Goal: Navigation & Orientation: Find specific page/section

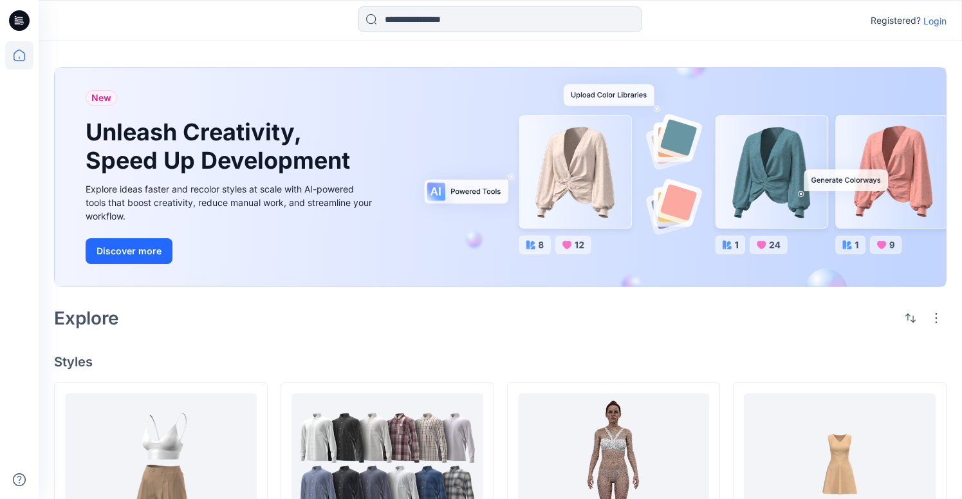
click at [930, 23] on p "Login" at bounding box center [934, 21] width 23 height 14
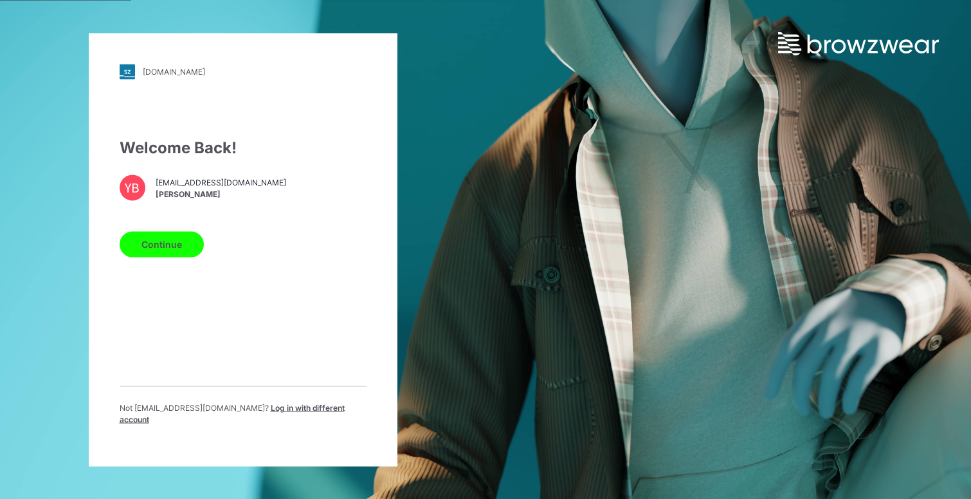
click at [155, 252] on button "Continue" at bounding box center [162, 244] width 84 height 26
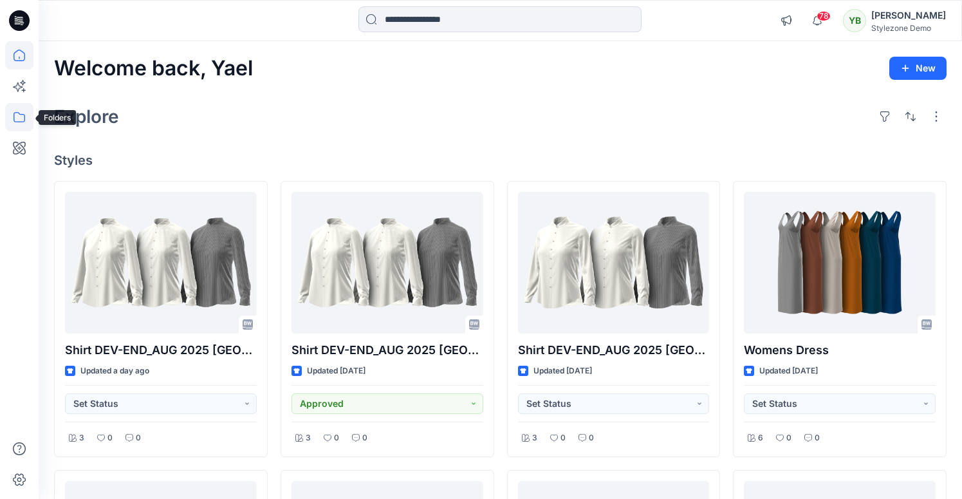
click at [14, 118] on icon at bounding box center [19, 117] width 28 height 28
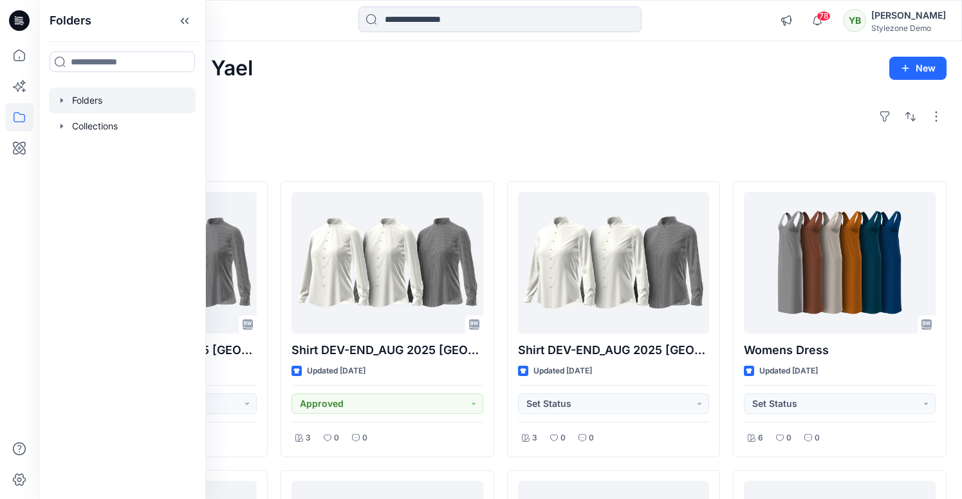
click at [90, 105] on div at bounding box center [122, 100] width 147 height 26
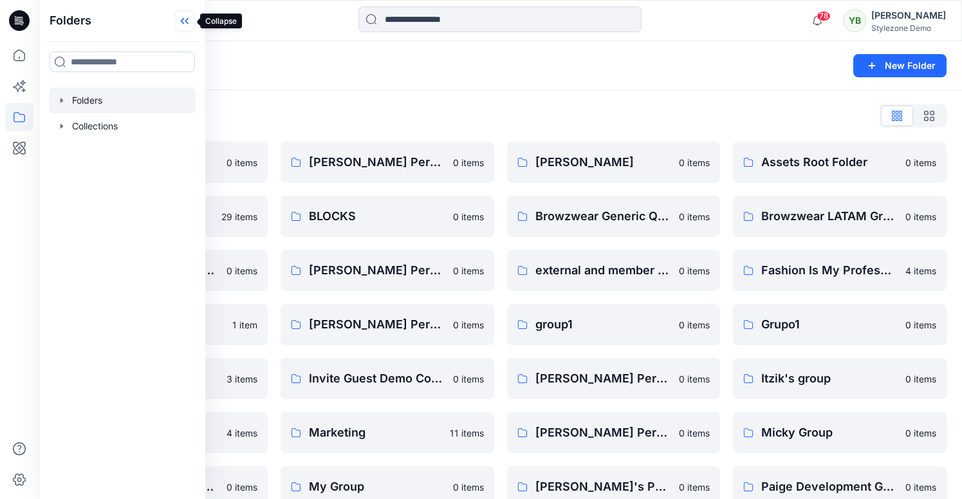
click at [181, 17] on icon at bounding box center [184, 20] width 21 height 21
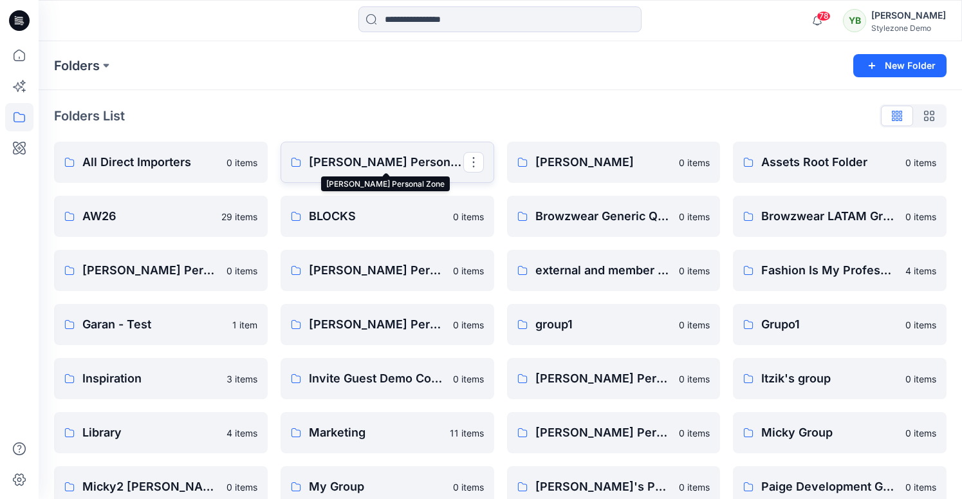
click at [355, 153] on p "[PERSON_NAME] Personal Zone" at bounding box center [386, 162] width 154 height 18
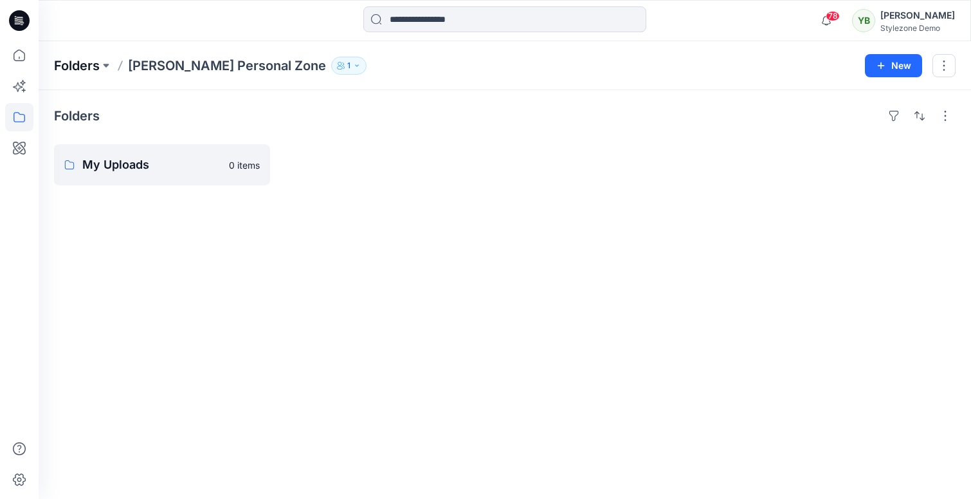
click at [78, 69] on p "Folders" at bounding box center [77, 66] width 46 height 18
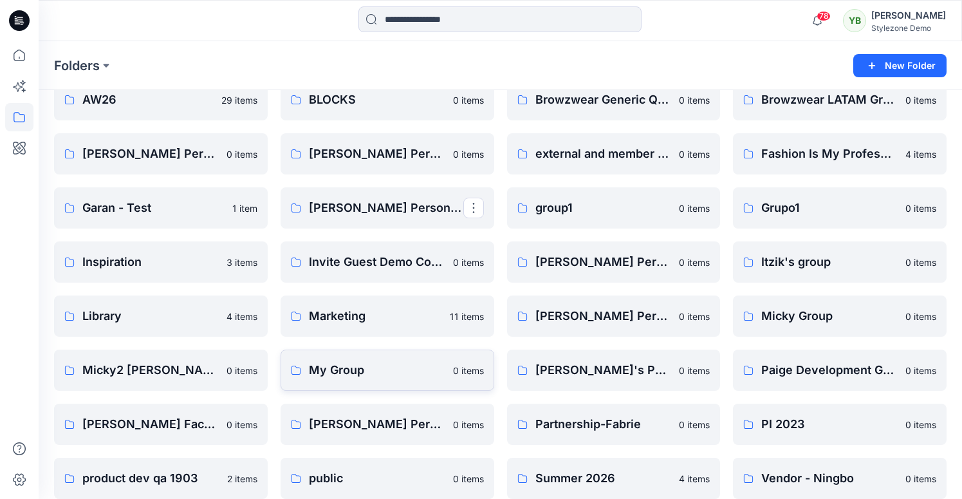
scroll to position [129, 0]
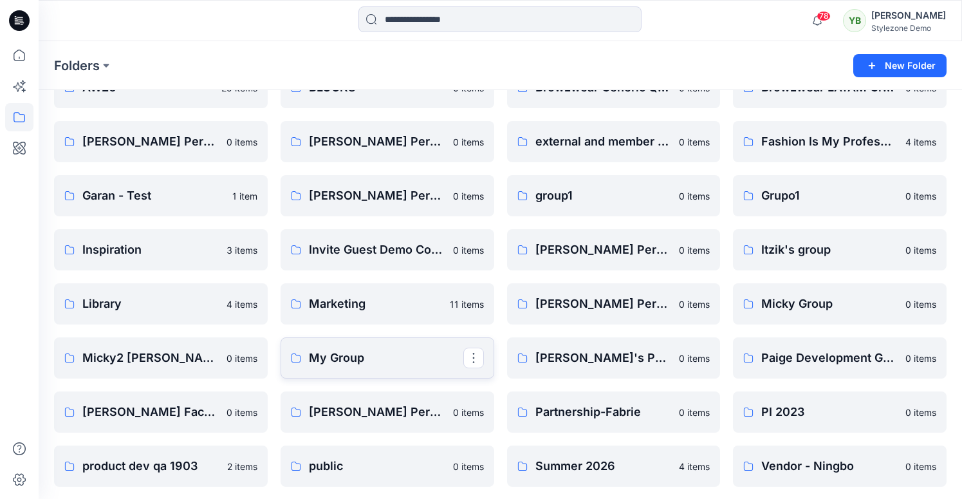
click at [350, 354] on p "My Group" at bounding box center [386, 358] width 154 height 18
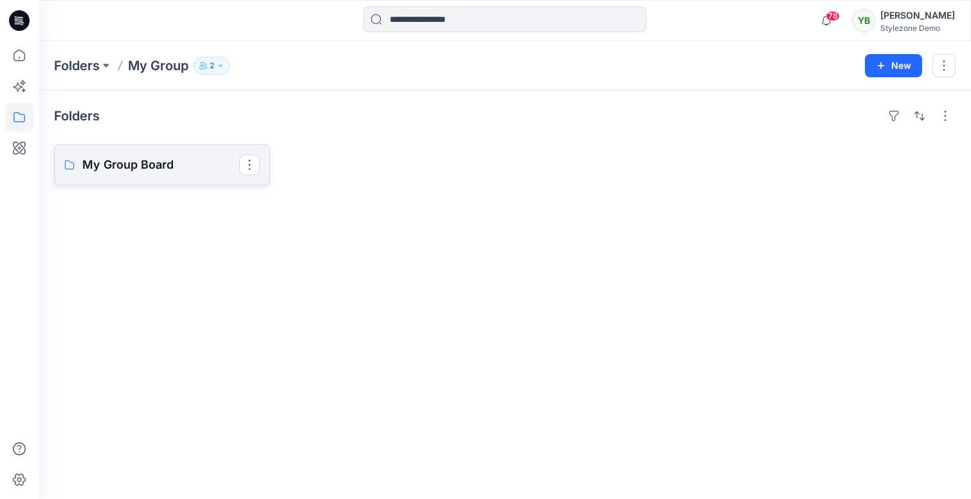
click at [156, 172] on p "My Group Board" at bounding box center [160, 165] width 157 height 18
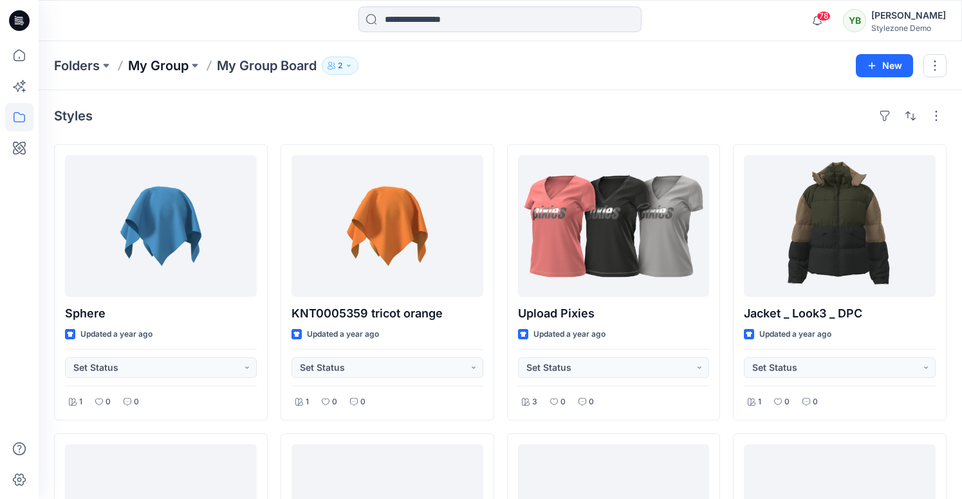
click at [160, 66] on p "My Group" at bounding box center [158, 66] width 60 height 18
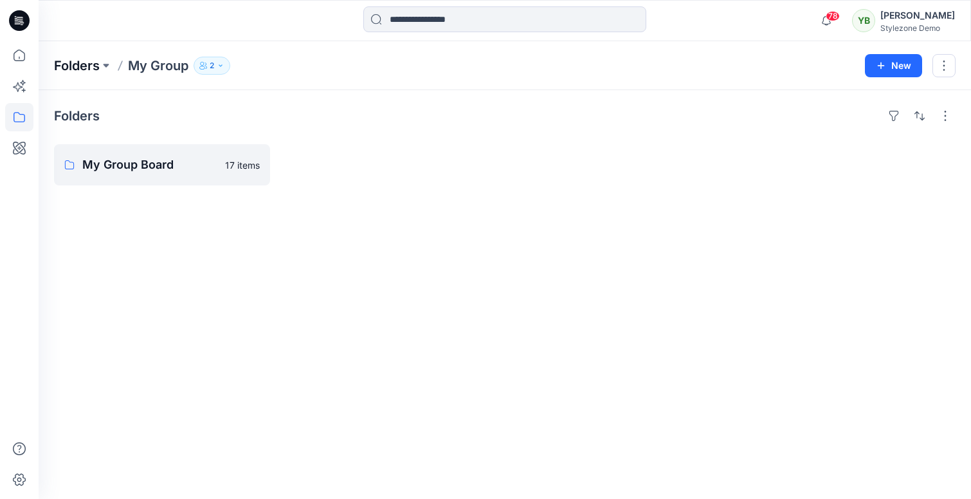
click at [80, 68] on p "Folders" at bounding box center [77, 66] width 46 height 18
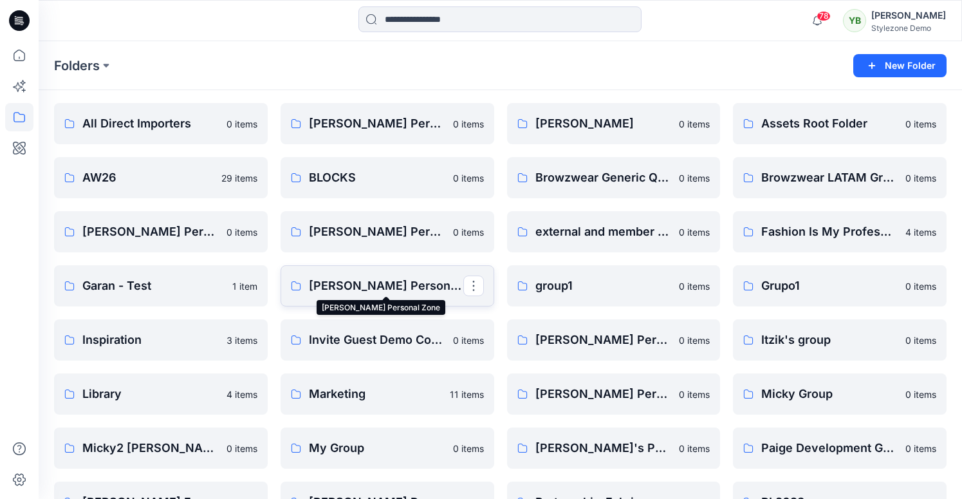
scroll to position [63, 0]
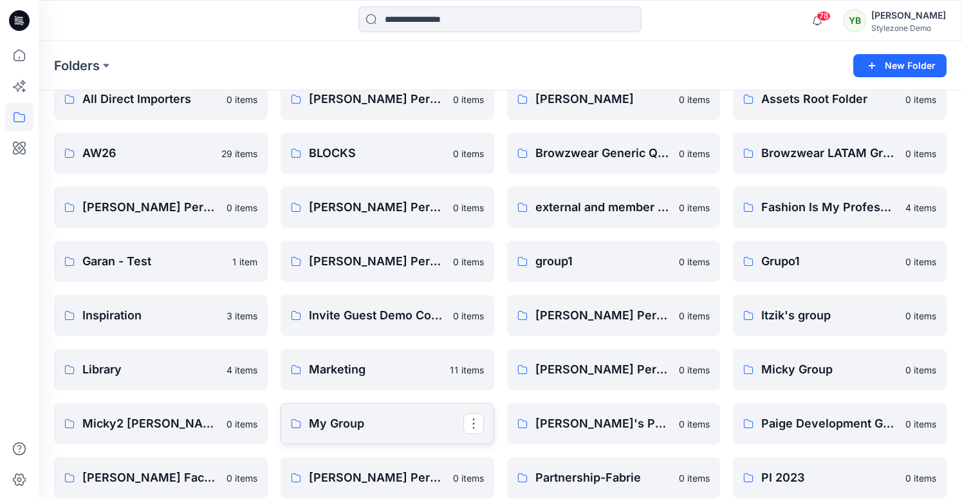
click at [367, 423] on p "My Group" at bounding box center [386, 423] width 154 height 18
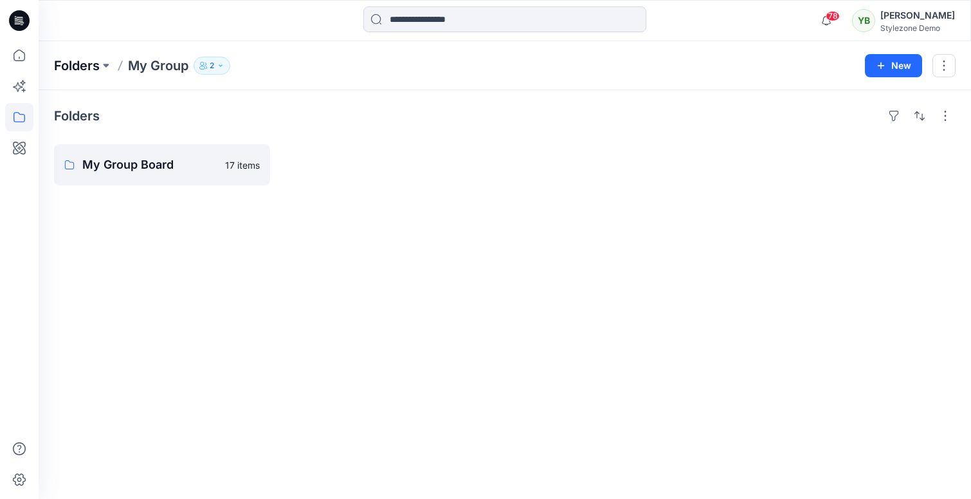
click at [87, 66] on p "Folders" at bounding box center [77, 66] width 46 height 18
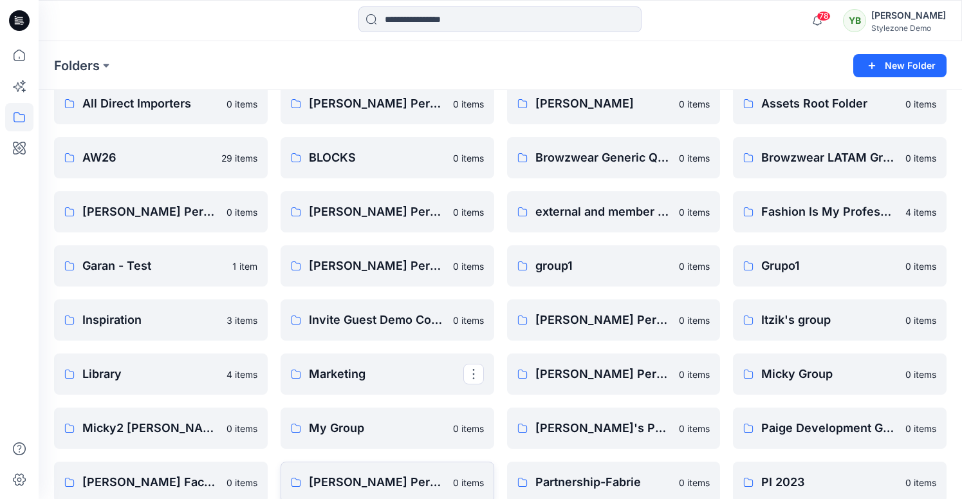
scroll to position [77, 0]
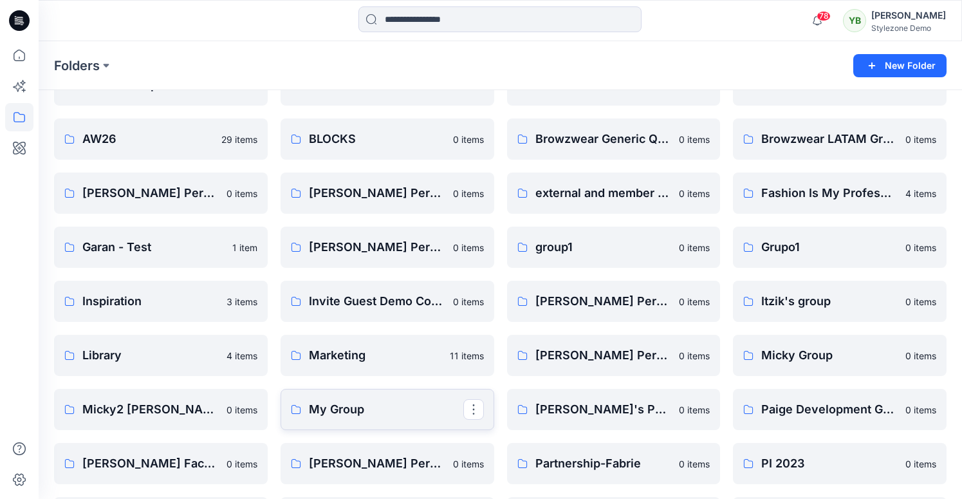
click at [356, 405] on p "My Group" at bounding box center [386, 409] width 154 height 18
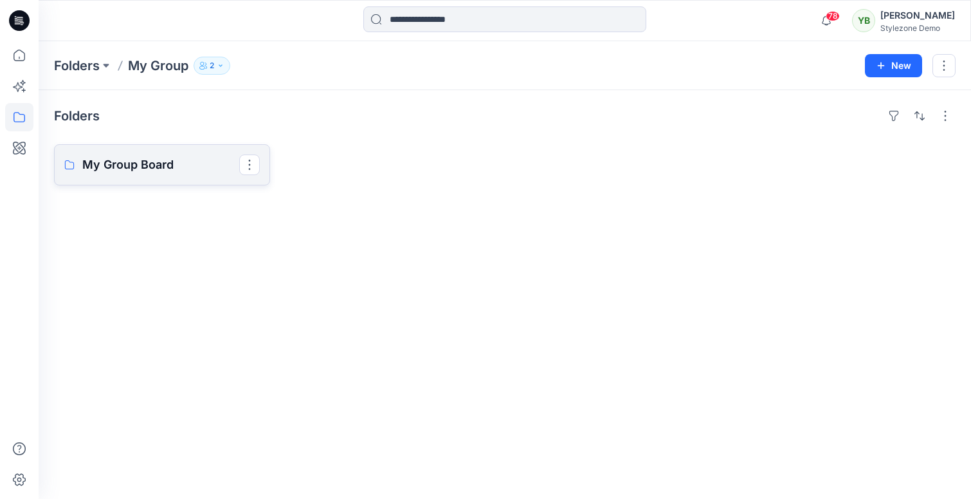
click at [156, 171] on p "My Group Board" at bounding box center [160, 165] width 157 height 18
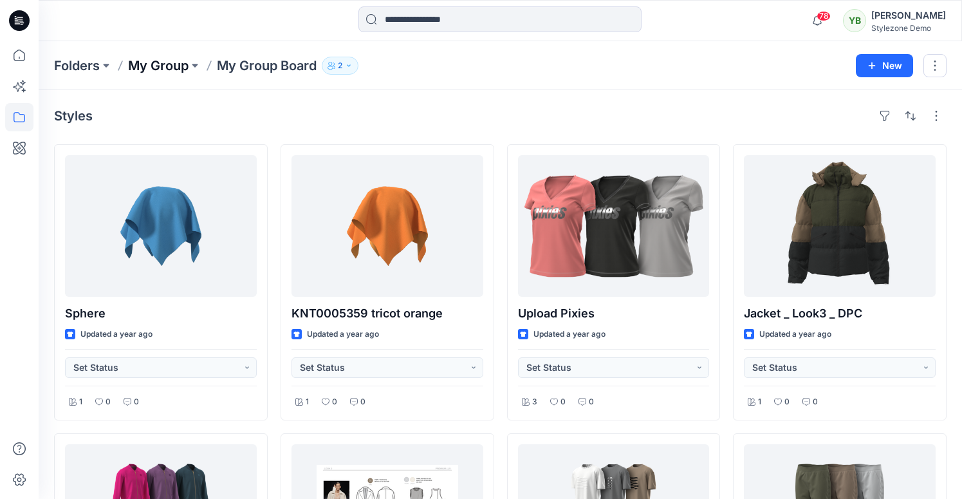
click at [176, 67] on p "My Group" at bounding box center [158, 66] width 60 height 18
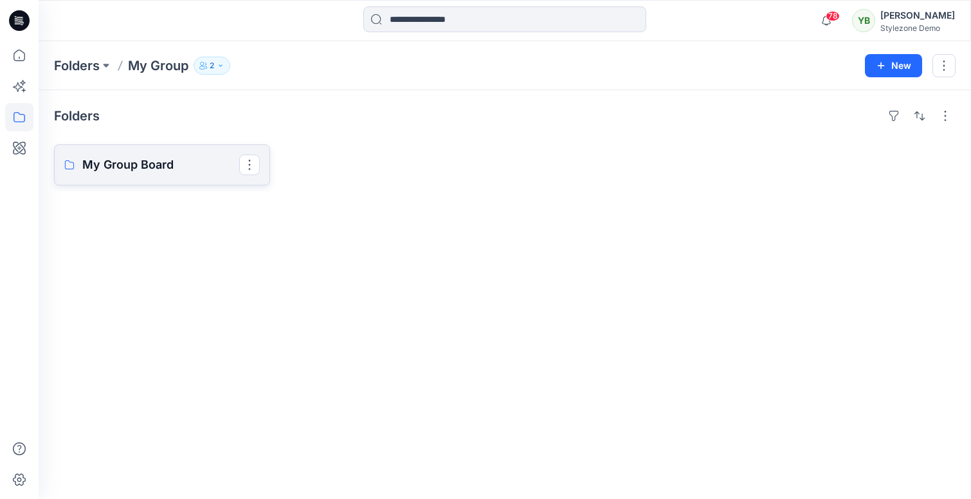
click at [148, 176] on link "My Group Board" at bounding box center [162, 164] width 216 height 41
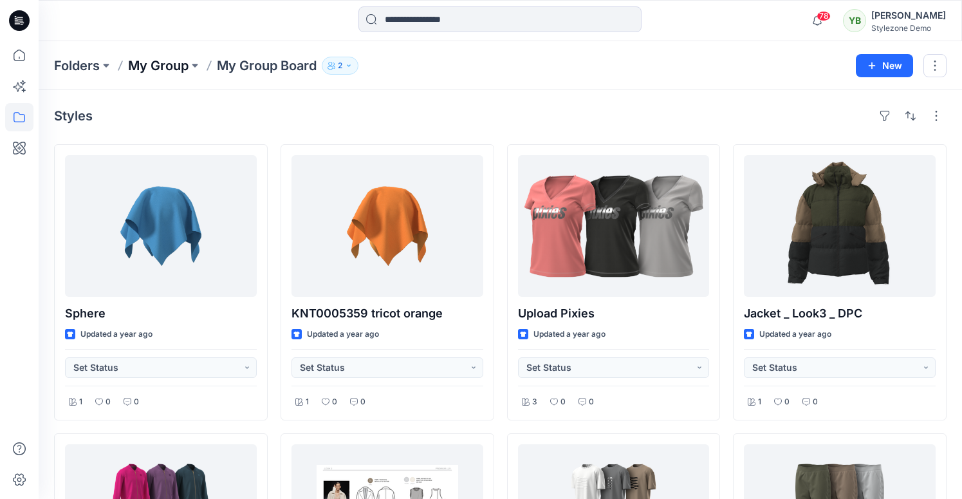
click at [151, 68] on p "My Group" at bounding box center [158, 66] width 60 height 18
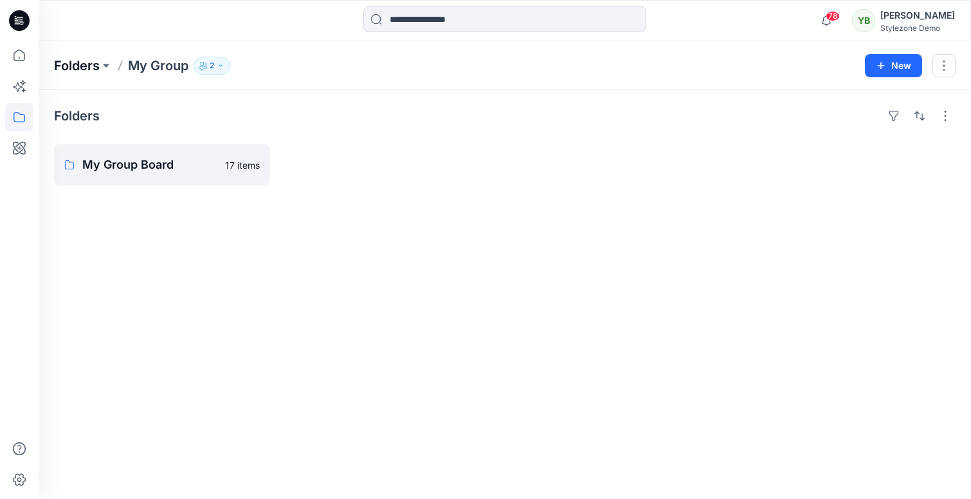
click at [63, 66] on p "Folders" at bounding box center [77, 66] width 46 height 18
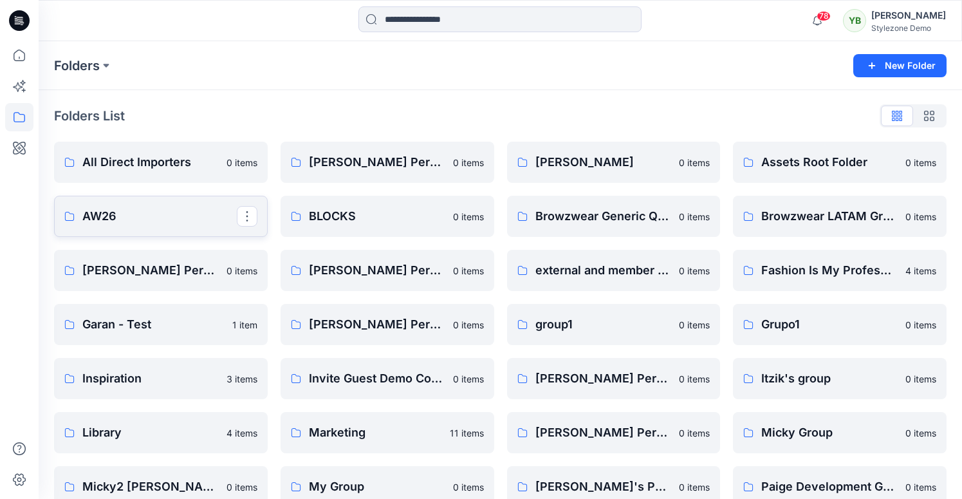
click at [187, 217] on p "AW26" at bounding box center [159, 216] width 154 height 18
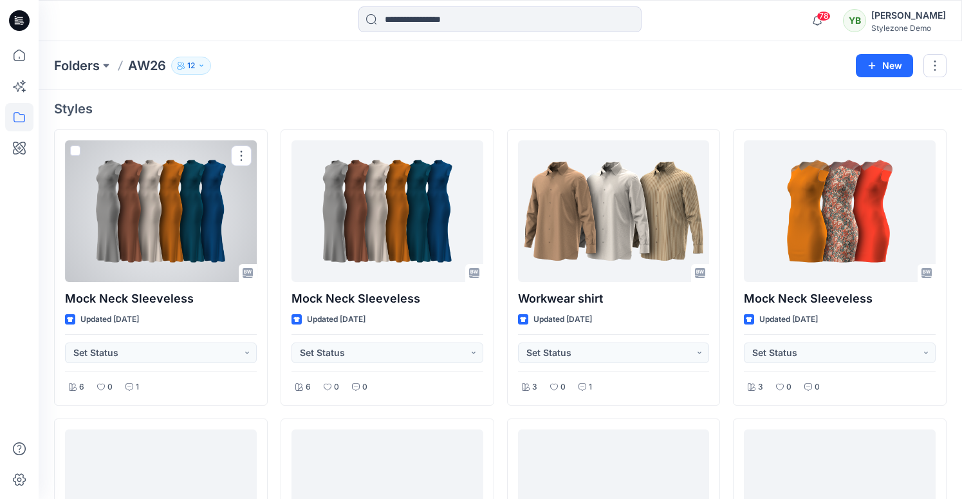
scroll to position [64, 0]
